Goal: Navigation & Orientation: Find specific page/section

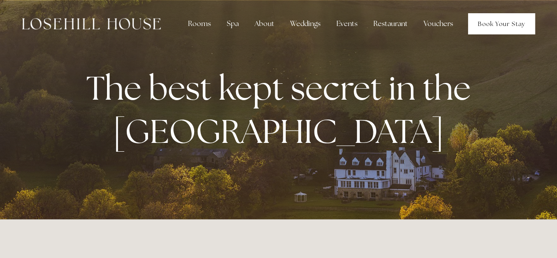
click at [491, 27] on link "Book Your Stay" at bounding box center [501, 23] width 67 height 21
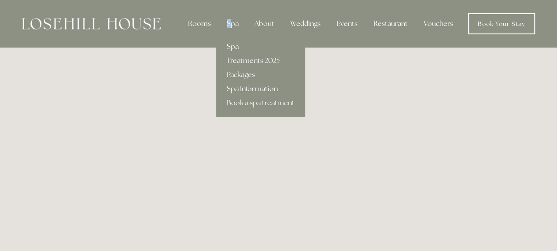
click at [230, 24] on div "Spa" at bounding box center [233, 24] width 26 height 18
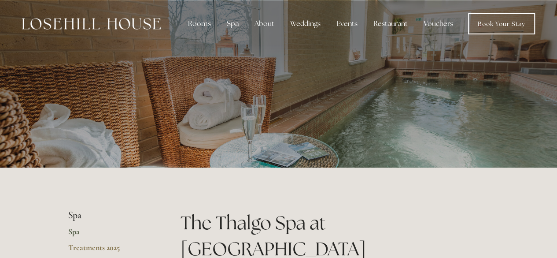
click at [358, 100] on p at bounding box center [278, 92] width 393 height 35
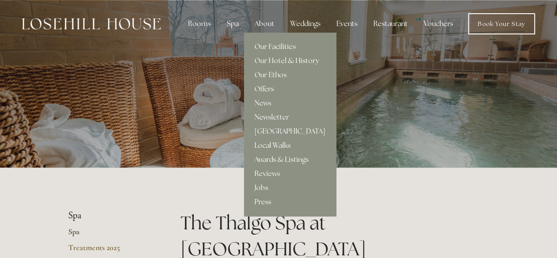
click at [270, 28] on div "About" at bounding box center [265, 24] width 34 height 18
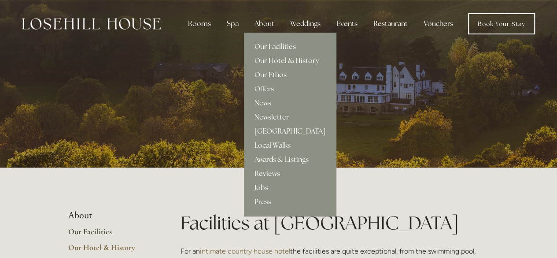
click at [283, 48] on link "Our Facilities" at bounding box center [290, 47] width 92 height 14
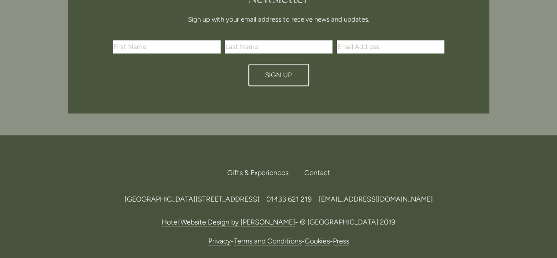
scroll to position [2347, 0]
